Goal: Find contact information: Find contact information

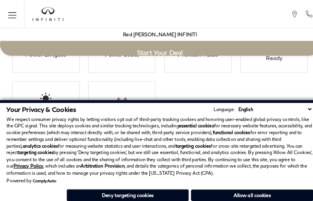
scroll to position [1384, 0]
click at [199, 131] on p "We respect consumer privacy rights by letting visitors opt out of third-party t…" at bounding box center [156, 143] width 300 height 59
click at [199, 179] on div "Powered by ComplyAuto" at bounding box center [156, 177] width 300 height 5
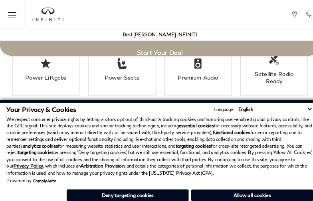
click at [299, 131] on p "We respect consumer privacy rights by letting visitors opt out of third-party t…" at bounding box center [156, 143] width 300 height 59
click at [299, 151] on p "We respect consumer privacy rights by letting visitors opt out of third-party t…" at bounding box center [156, 143] width 300 height 59
click at [244, 131] on strong "functional cookies" at bounding box center [226, 129] width 37 height 5
click at [259, 151] on p "We respect consumer privacy rights by letting visitors opt out of third-party t…" at bounding box center [156, 143] width 300 height 59
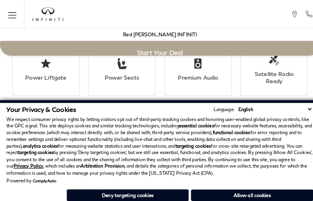
click at [179, 131] on p "We respect consumer privacy rights by letting visitors opt out of third-party t…" at bounding box center [156, 143] width 300 height 59
click at [179, 151] on p "We respect consumer privacy rights by letting visitors opt out of third-party t…" at bounding box center [156, 143] width 300 height 59
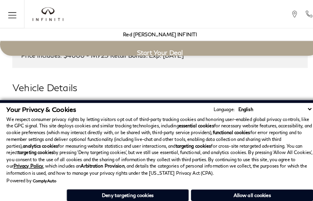
click at [18, 105] on h3 "Exterior" at bounding box center [153, 109] width 270 height 8
click at [140, 119] on p "We respect consumer privacy rights by letting visitors opt out of third-party t…" at bounding box center [156, 143] width 300 height 59
click at [18, 105] on h3 "Exterior" at bounding box center [153, 109] width 270 height 8
click at [199, 79] on h2 "Vehicle Details" at bounding box center [156, 86] width 289 height 14
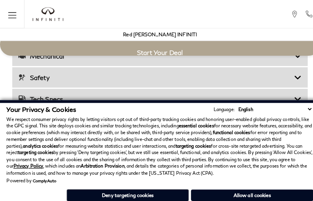
scroll to position [1243, 0]
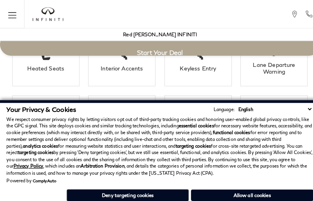
click link "Call sales Phone Number [PHONE_NUMBER]" at bounding box center [0, 0] width 0 height 0
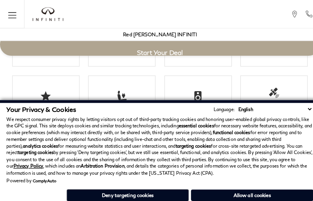
scroll to position [1327, 0]
